Goal: Communication & Community: Connect with others

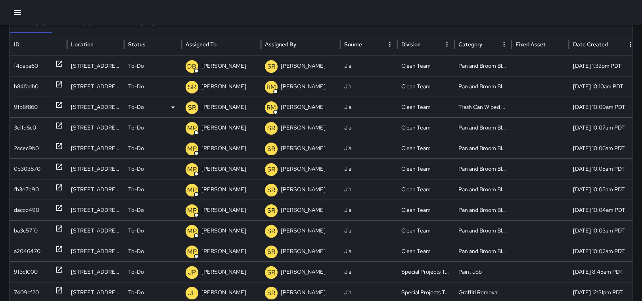
scroll to position [79, 0]
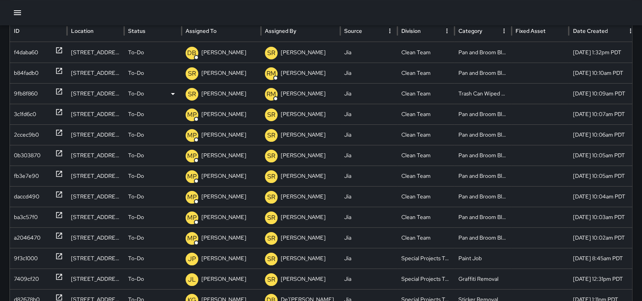
click at [60, 94] on icon at bounding box center [59, 92] width 8 height 8
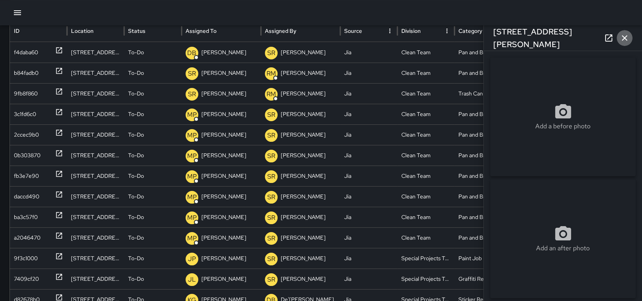
click at [629, 37] on icon "button" at bounding box center [625, 38] width 10 height 10
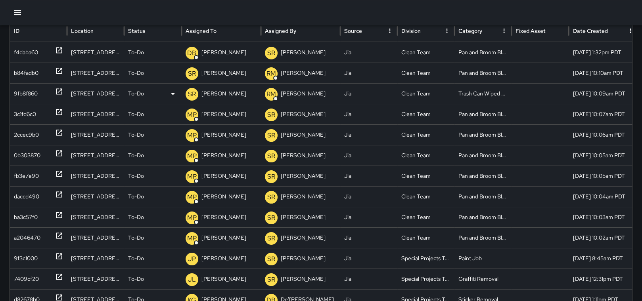
click at [217, 94] on p "[PERSON_NAME]" at bounding box center [224, 94] width 45 height 20
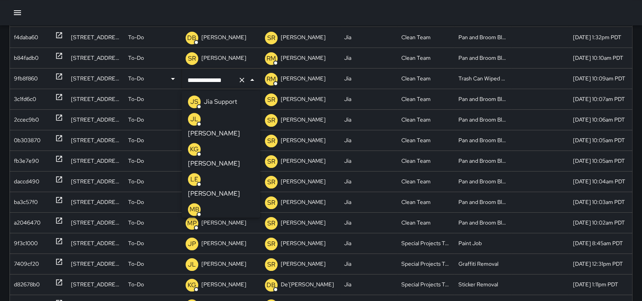
scroll to position [436, 0]
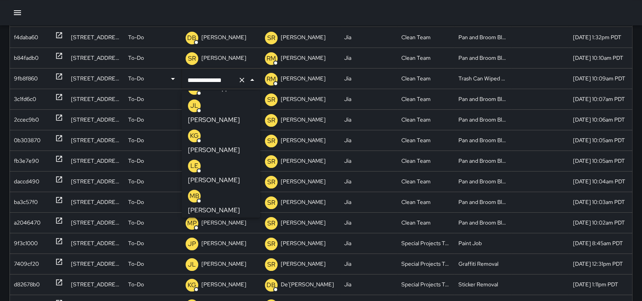
click at [223, 236] on p "[PERSON_NAME]" at bounding box center [214, 241] width 52 height 10
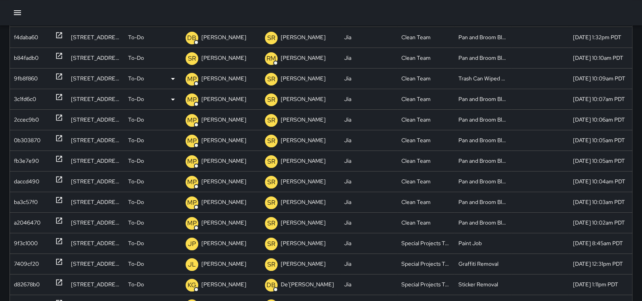
click at [220, 100] on p "[PERSON_NAME]" at bounding box center [224, 99] width 45 height 20
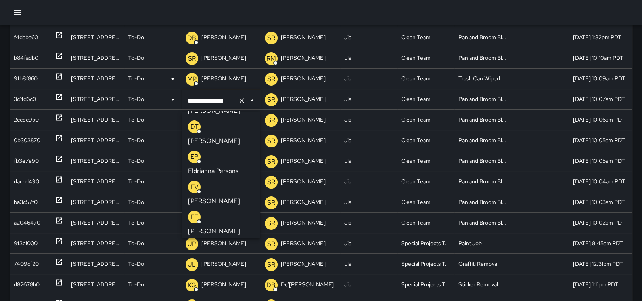
scroll to position [278, 0]
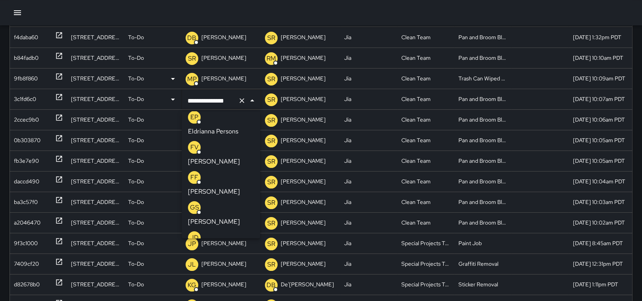
click at [231, 157] on p "[PERSON_NAME]" at bounding box center [214, 162] width 52 height 10
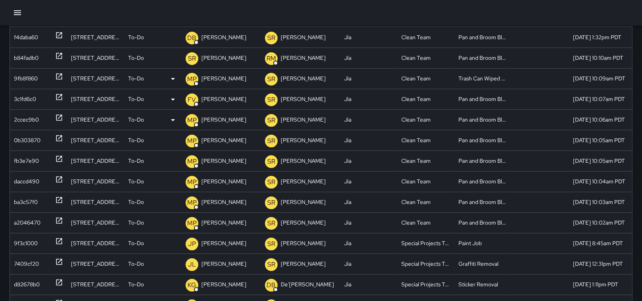
click at [209, 117] on p "[PERSON_NAME]" at bounding box center [224, 120] width 45 height 20
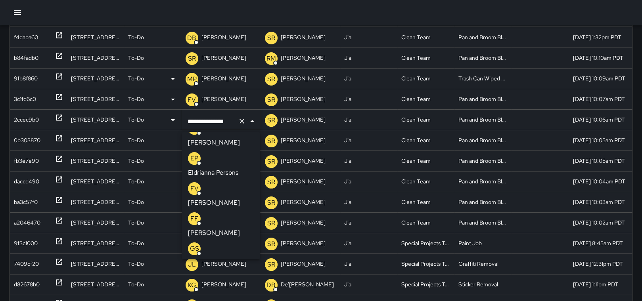
scroll to position [243, 0]
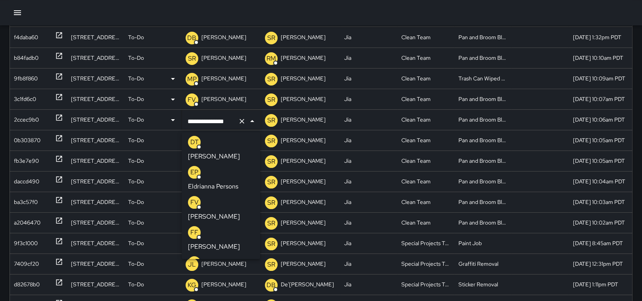
click at [223, 196] on div "FV [PERSON_NAME]" at bounding box center [221, 208] width 66 height 25
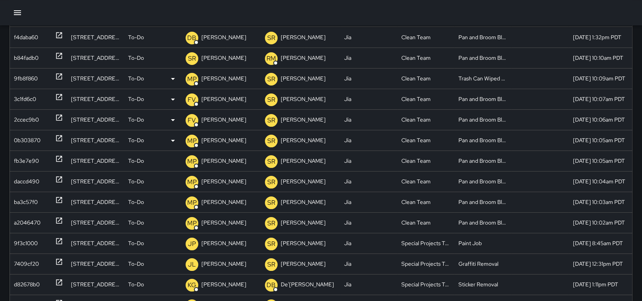
click at [222, 142] on p "[PERSON_NAME]" at bounding box center [224, 141] width 45 height 20
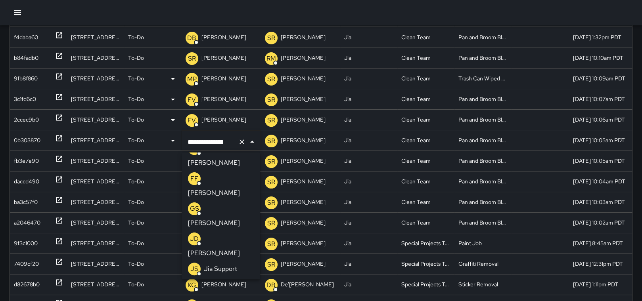
scroll to position [238, 0]
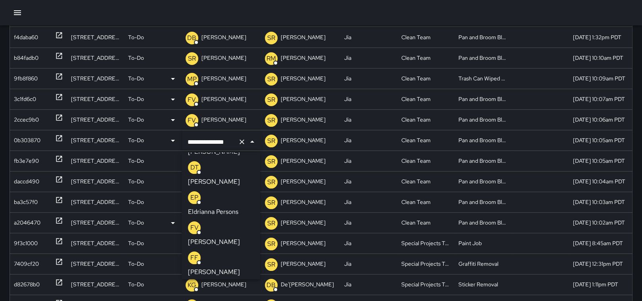
click at [229, 238] on p "[PERSON_NAME]" at bounding box center [214, 243] width 52 height 10
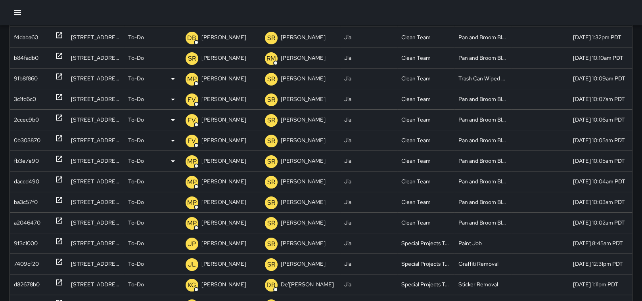
click at [225, 166] on p "[PERSON_NAME]" at bounding box center [224, 161] width 45 height 20
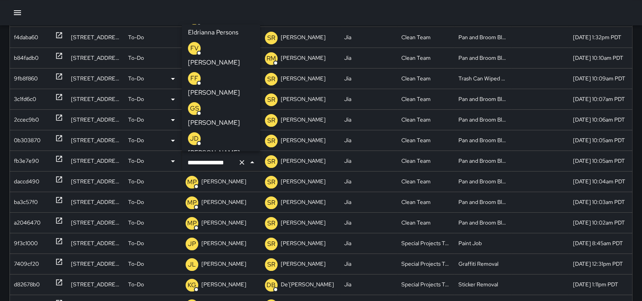
scroll to position [283, 0]
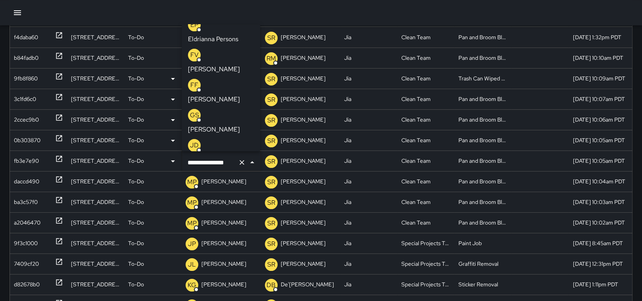
click at [225, 65] on p "[PERSON_NAME]" at bounding box center [214, 70] width 52 height 10
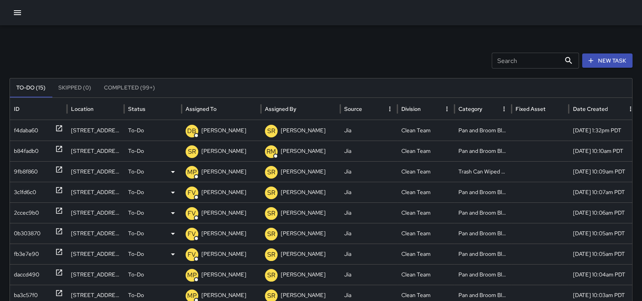
scroll to position [0, 0]
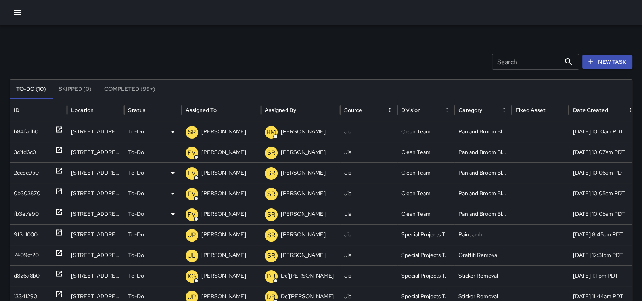
click at [214, 135] on p "[PERSON_NAME]" at bounding box center [224, 132] width 45 height 20
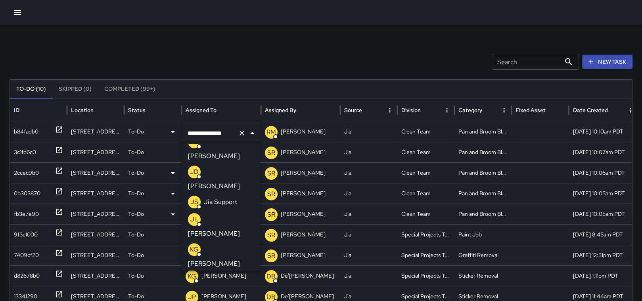
scroll to position [419, 0]
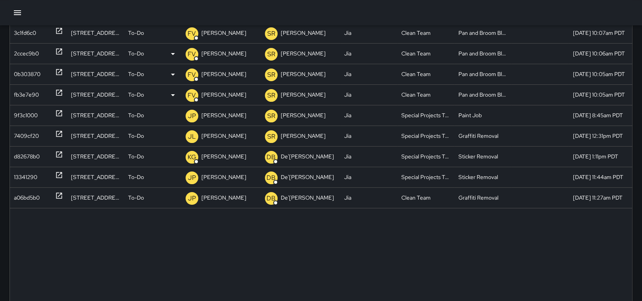
scroll to position [0, 0]
